Goal: Task Accomplishment & Management: Manage account settings

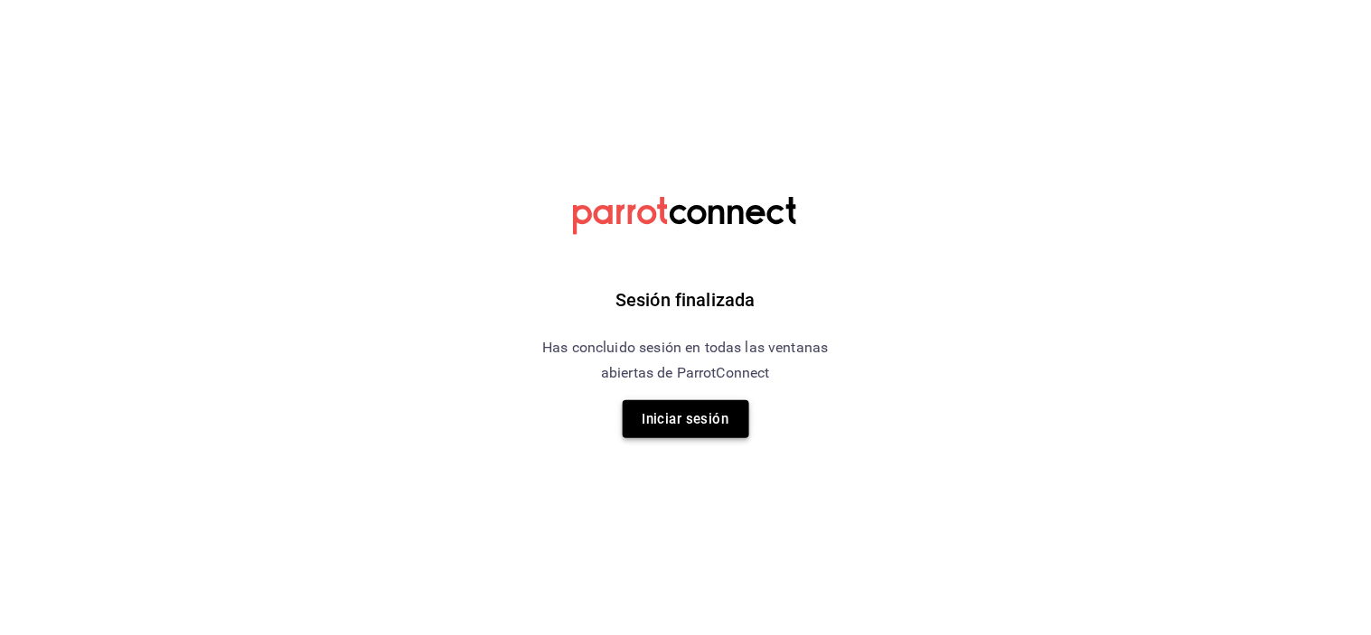
click at [738, 419] on button "Iniciar sesión" at bounding box center [686, 419] width 127 height 38
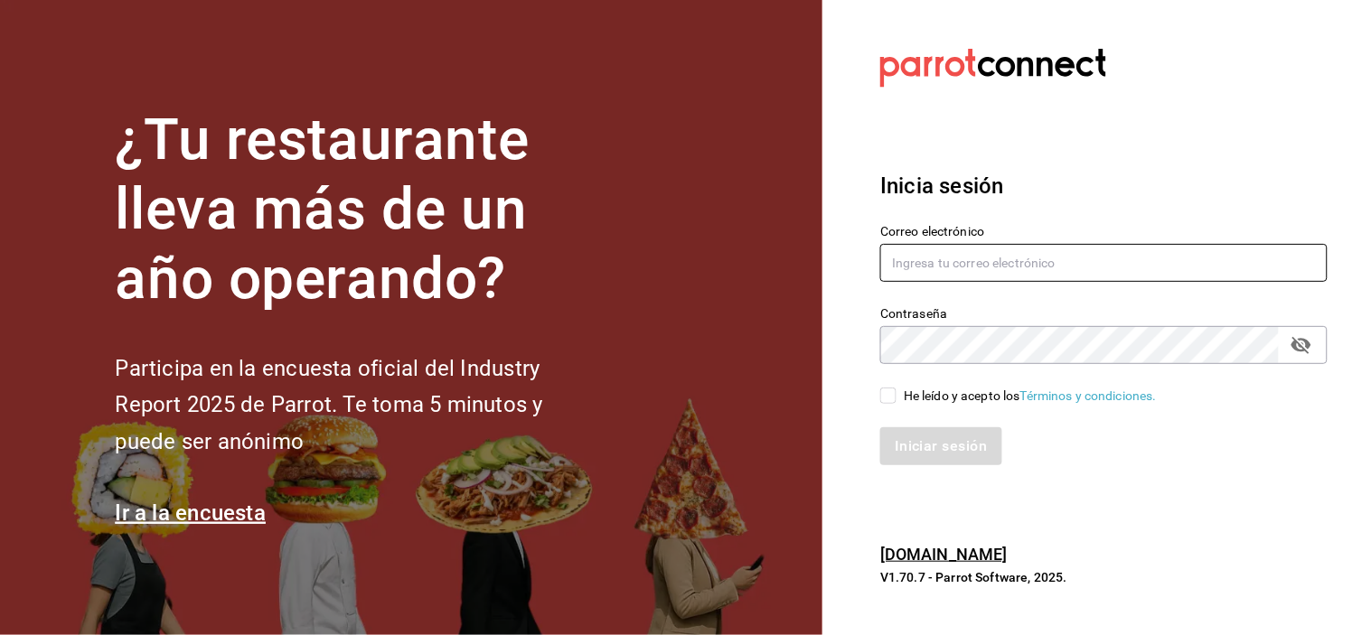
type input "[EMAIL_ADDRESS][DOMAIN_NAME]"
click at [887, 392] on input "He leído y acepto los Términos y condiciones." at bounding box center [888, 396] width 16 height 16
checkbox input "true"
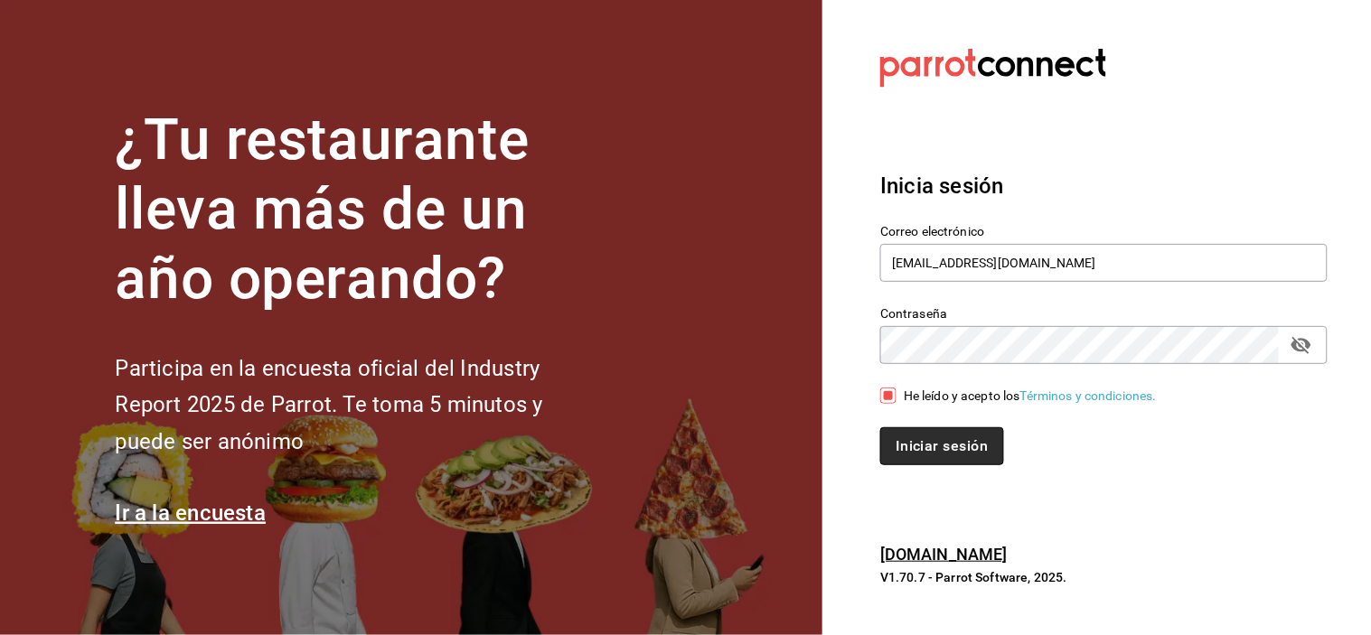
click at [923, 436] on button "Iniciar sesión" at bounding box center [941, 446] width 123 height 38
